Goal: Task Accomplishment & Management: Complete application form

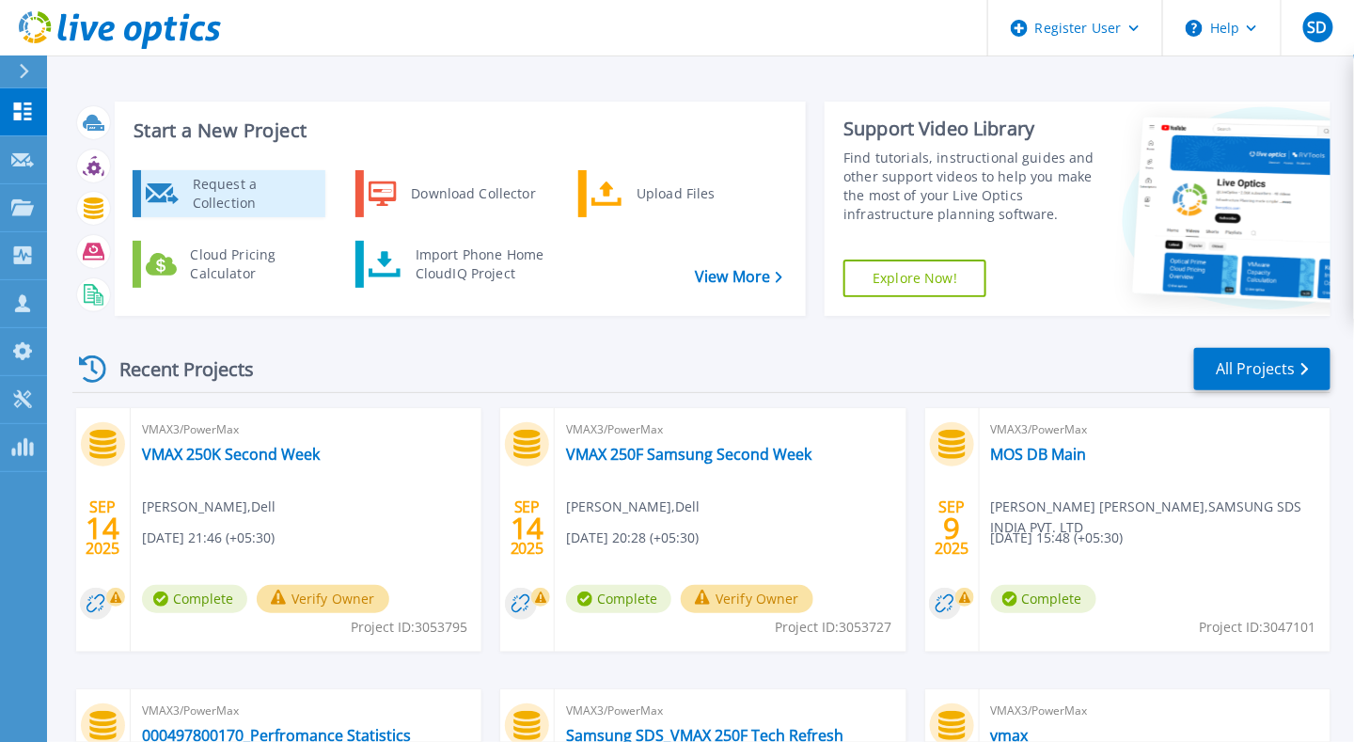
click at [243, 196] on div "Request a Collection" at bounding box center [251, 194] width 137 height 38
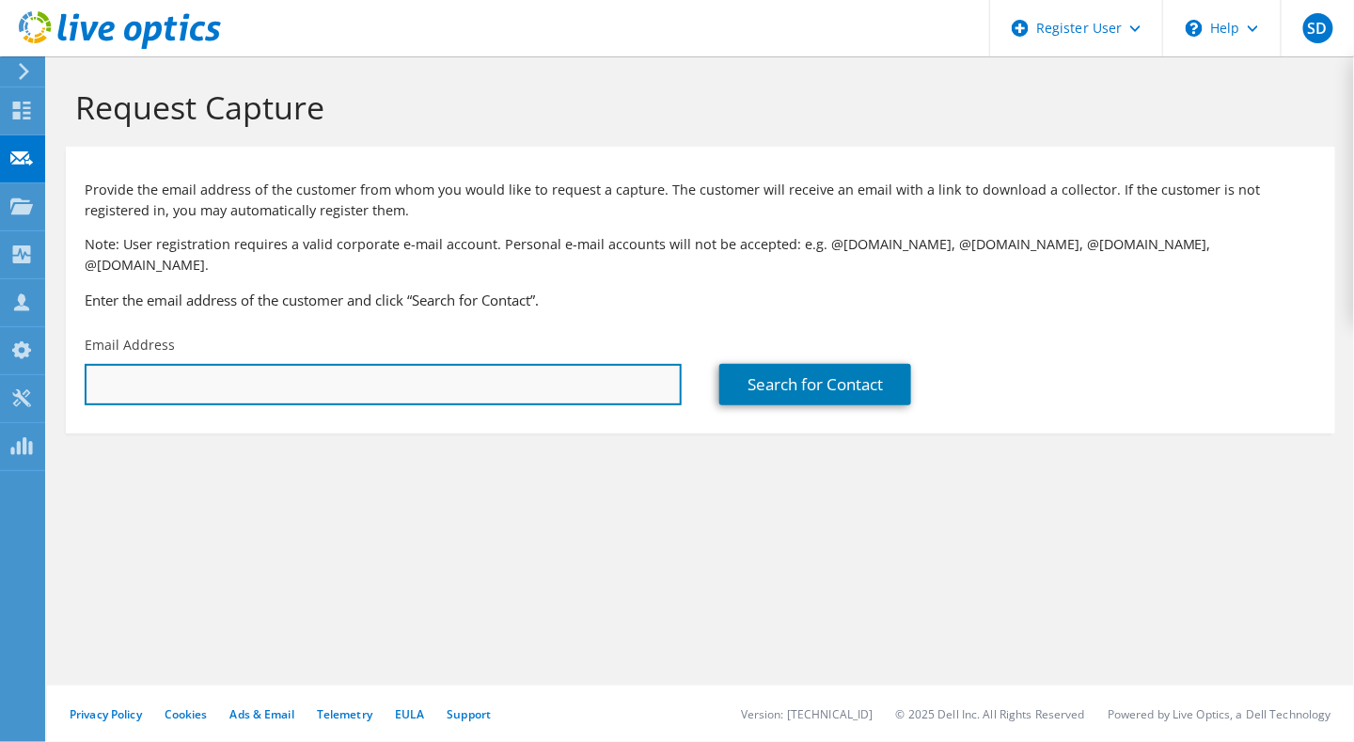
click at [579, 371] on input "text" at bounding box center [383, 384] width 597 height 41
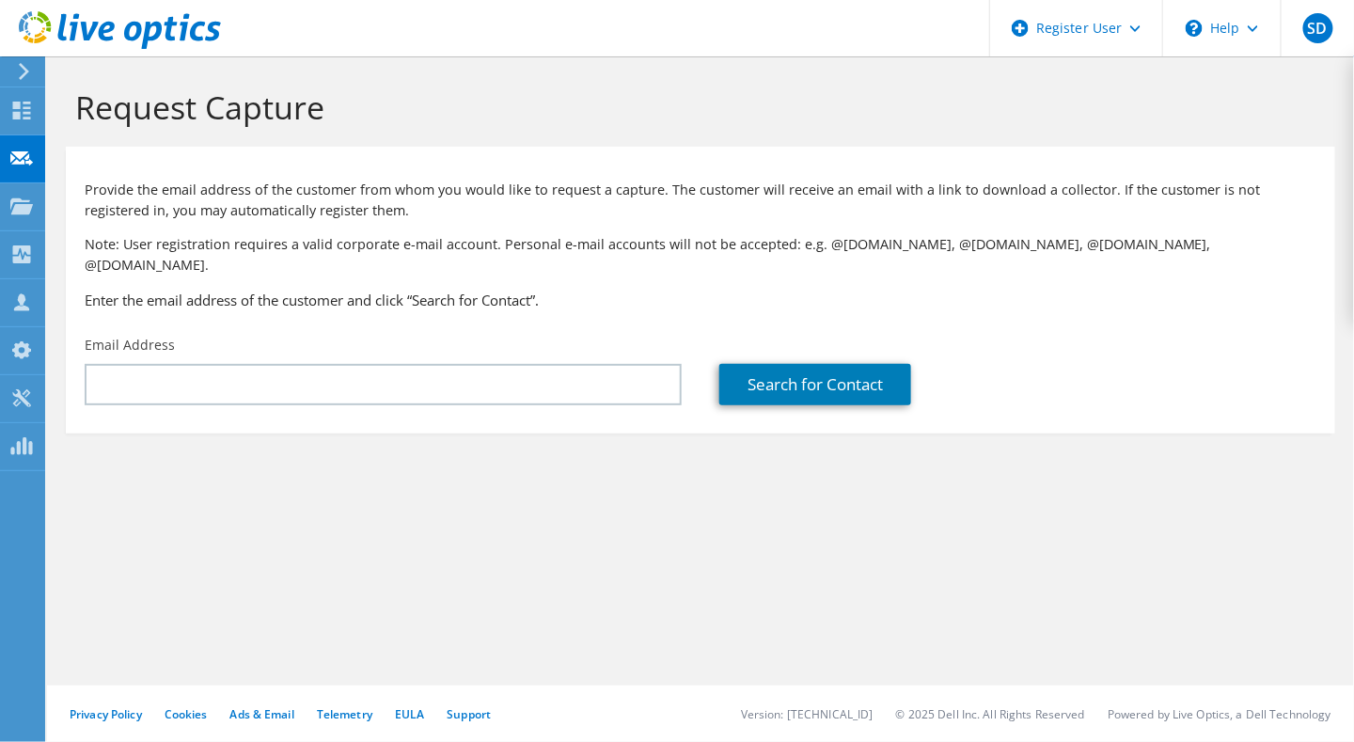
click at [704, 489] on section "Request Capture Provide the email address of the customer from whom you would l…" at bounding box center [700, 291] width 1307 height 471
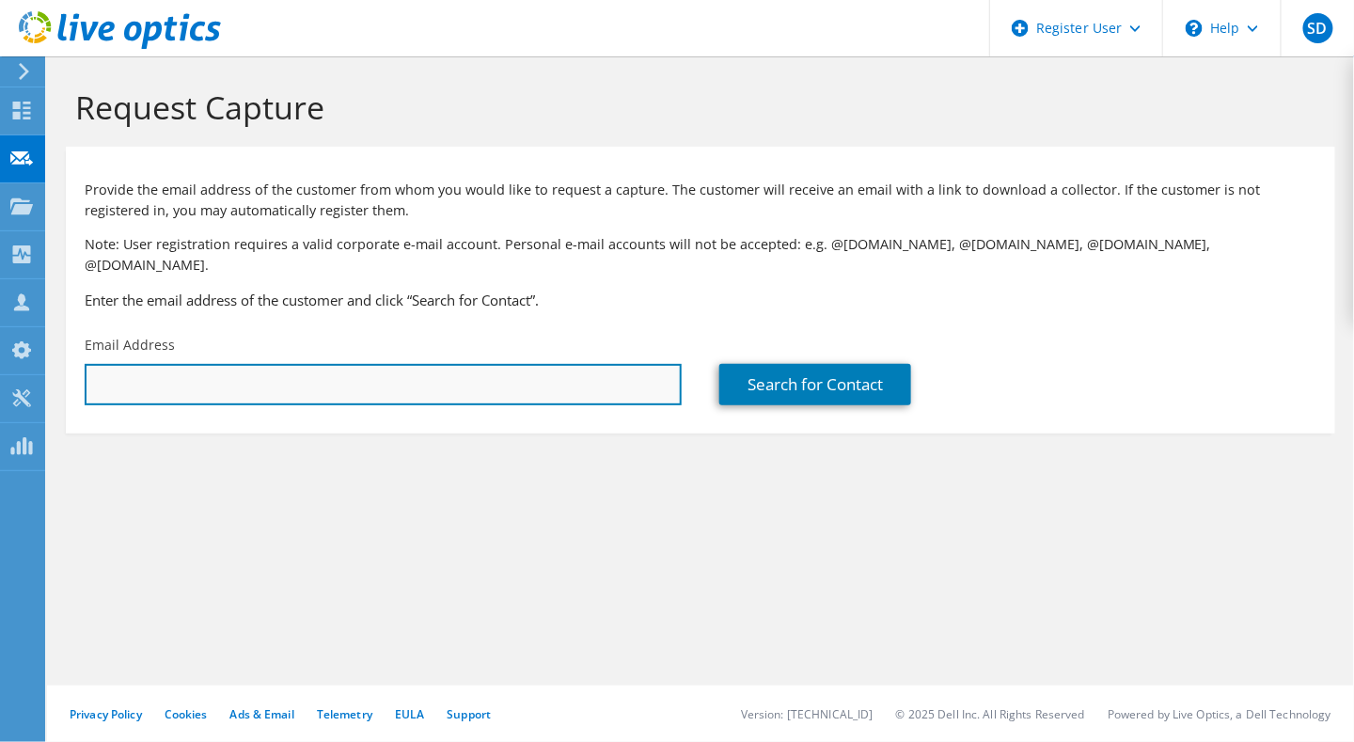
click at [607, 370] on input "text" at bounding box center [383, 384] width 597 height 41
paste input "[EMAIL_ADDRESS][DOMAIN_NAME]"
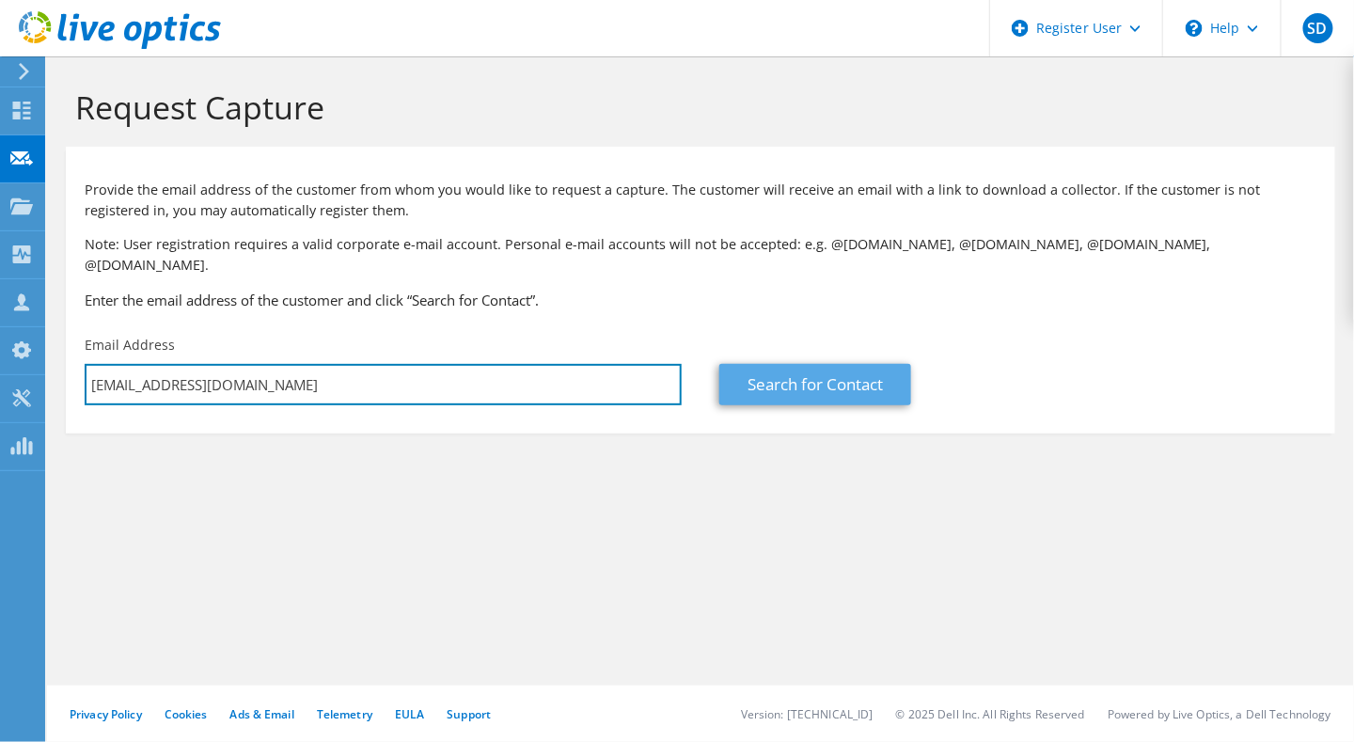
type input "[EMAIL_ADDRESS][DOMAIN_NAME]"
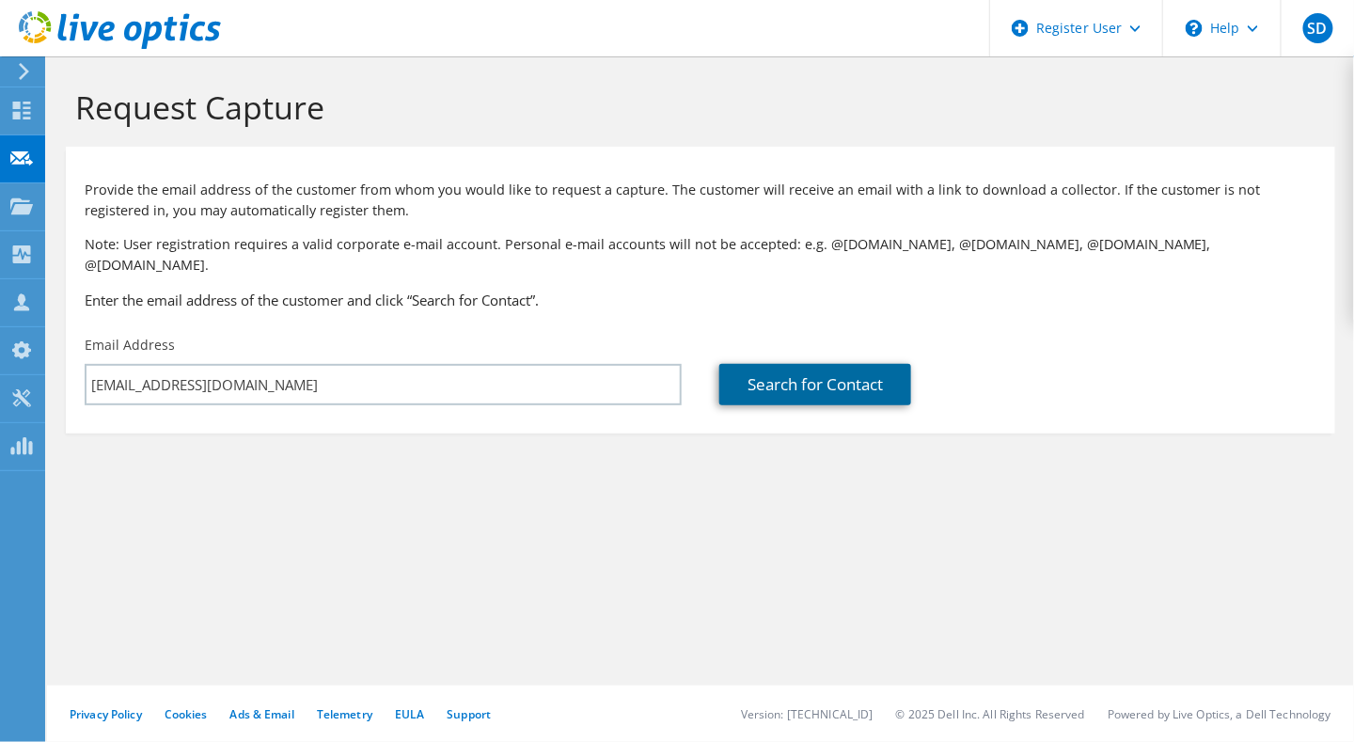
click at [826, 364] on link "Search for Contact" at bounding box center [815, 384] width 192 height 41
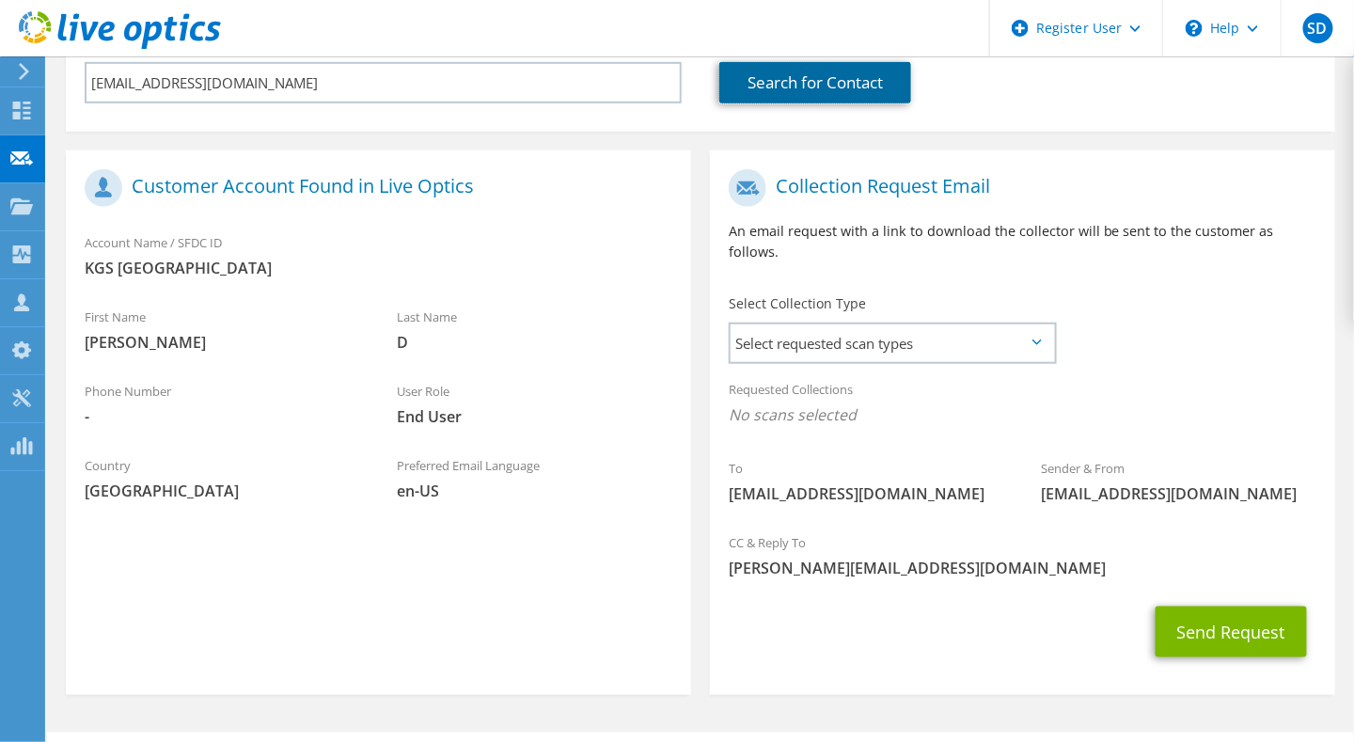
scroll to position [308, 0]
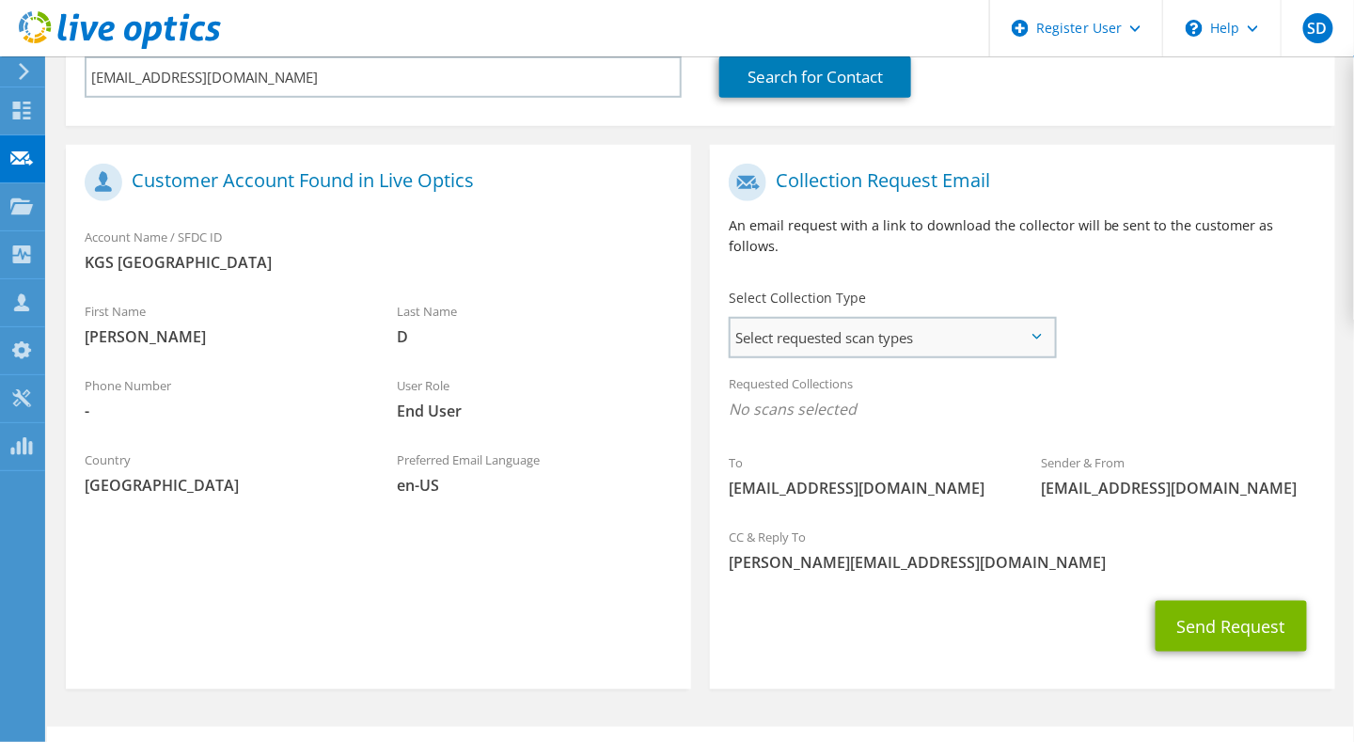
click at [1043, 319] on span "Select requested scan types" at bounding box center [893, 338] width 324 height 38
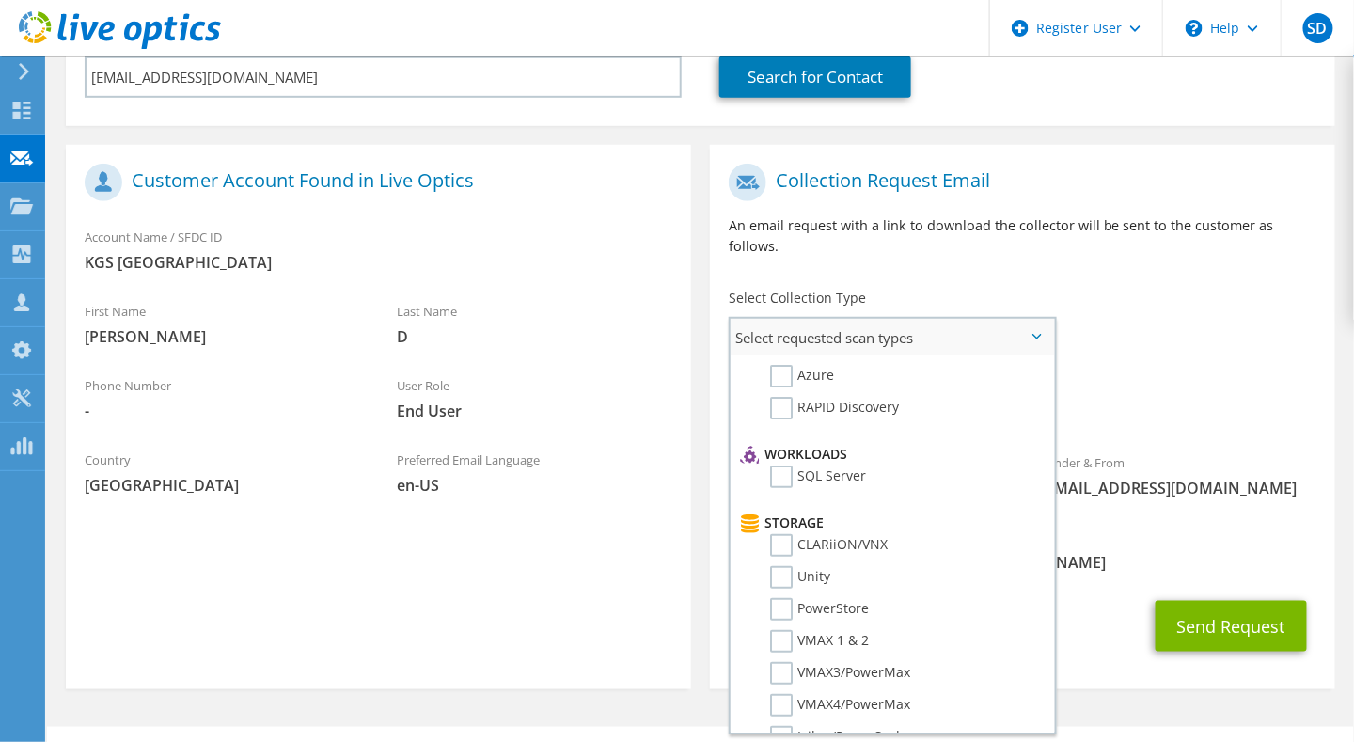
scroll to position [185, 0]
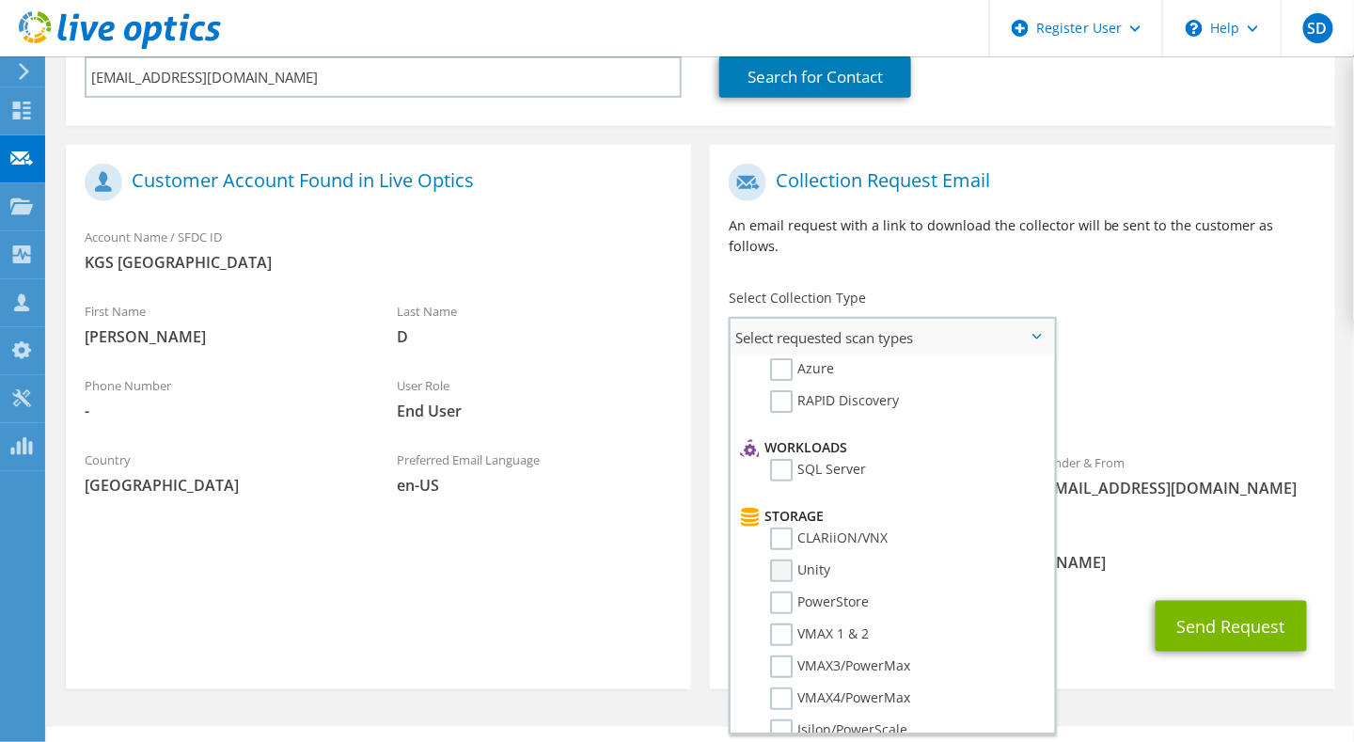
click at [790, 560] on label "Unity" at bounding box center [800, 571] width 60 height 23
click at [0, 0] on input "Unity" at bounding box center [0, 0] width 0 height 0
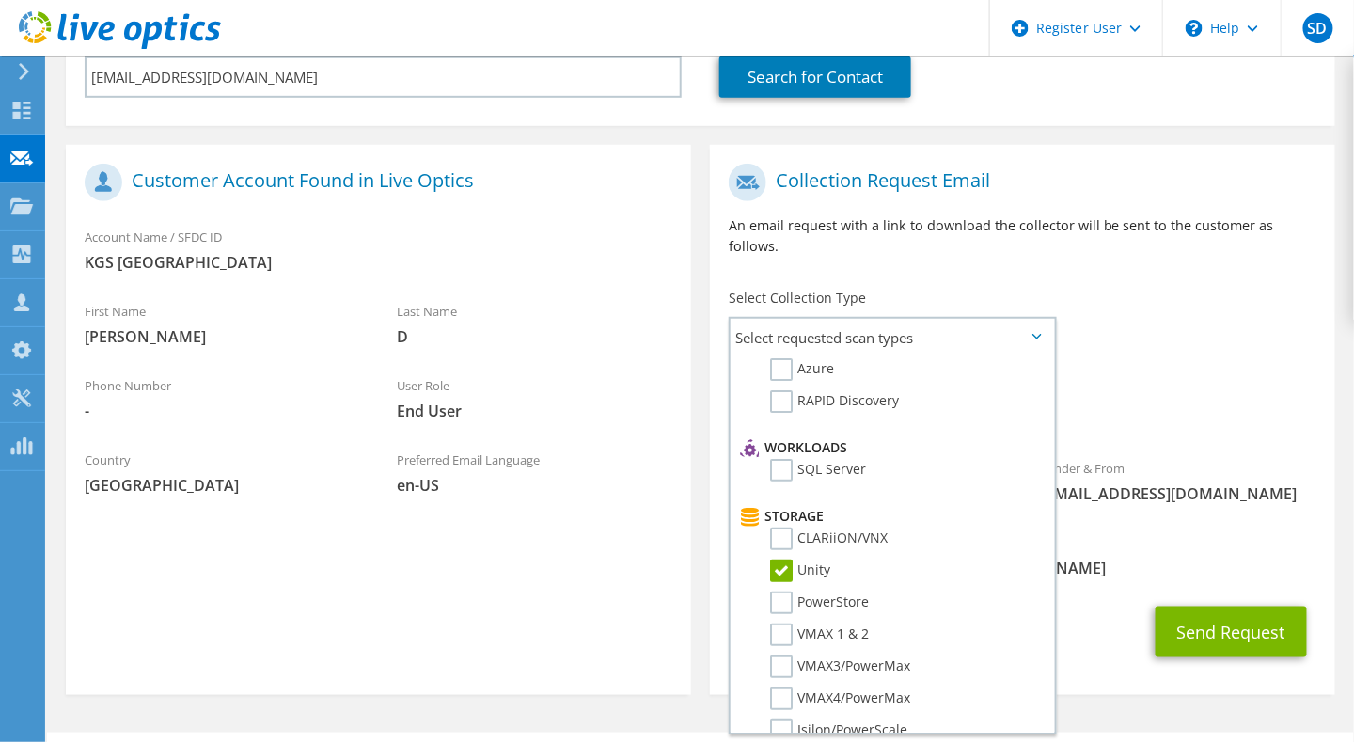
click at [1345, 497] on div "Collection Request Email An email request with a link to download the collector…" at bounding box center [1023, 425] width 644 height 560
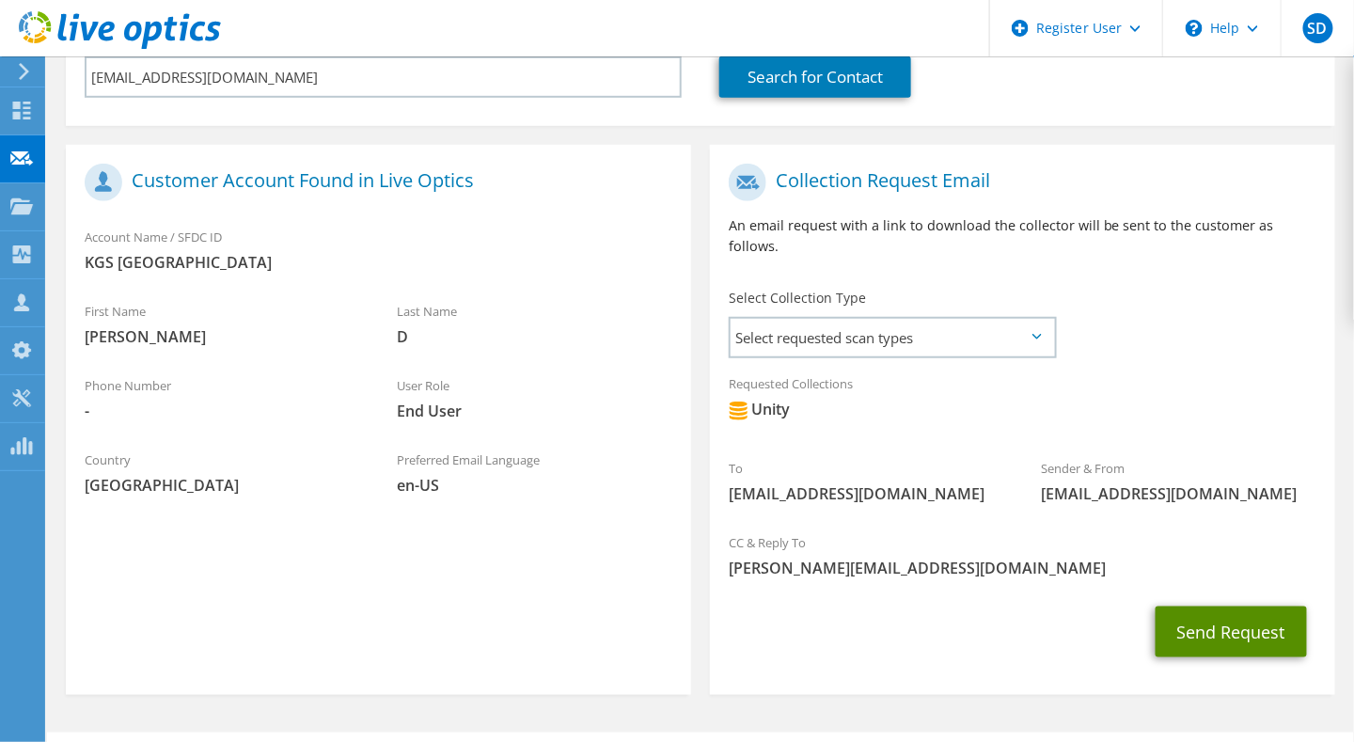
click at [1227, 607] on button "Send Request" at bounding box center [1231, 632] width 151 height 51
